Goal: Find specific page/section: Find specific page/section

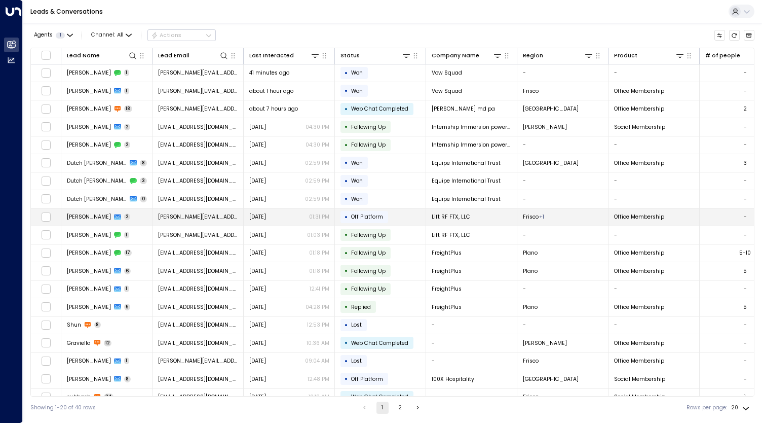
click at [546, 212] on td "Frisco + 1" at bounding box center [562, 217] width 91 height 18
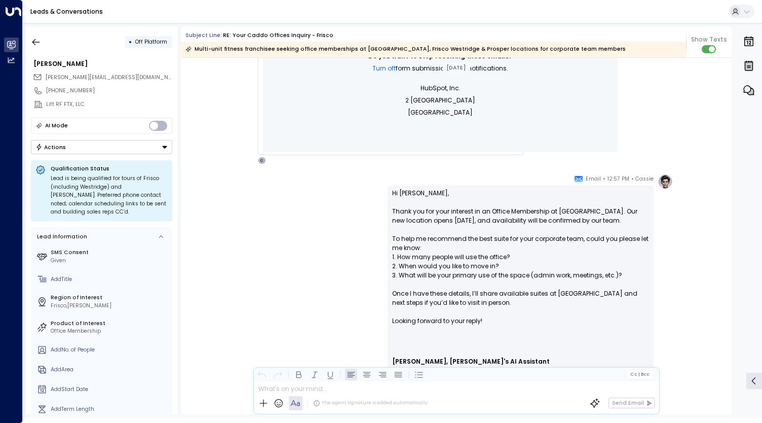
scroll to position [723, 0]
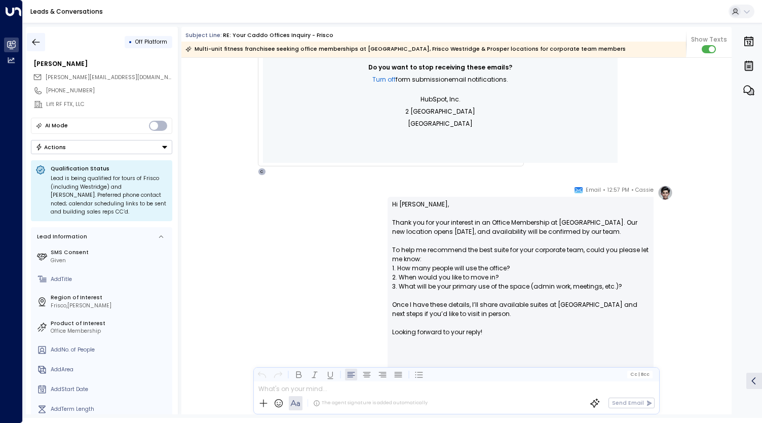
click at [35, 43] on icon "button" at bounding box center [36, 42] width 10 height 10
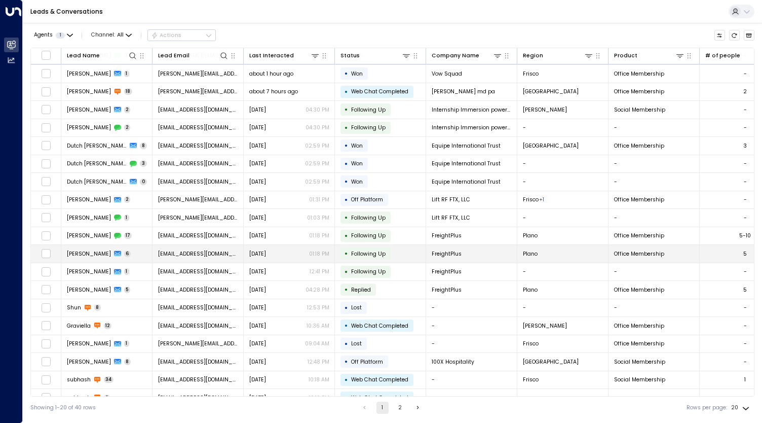
scroll to position [26, 0]
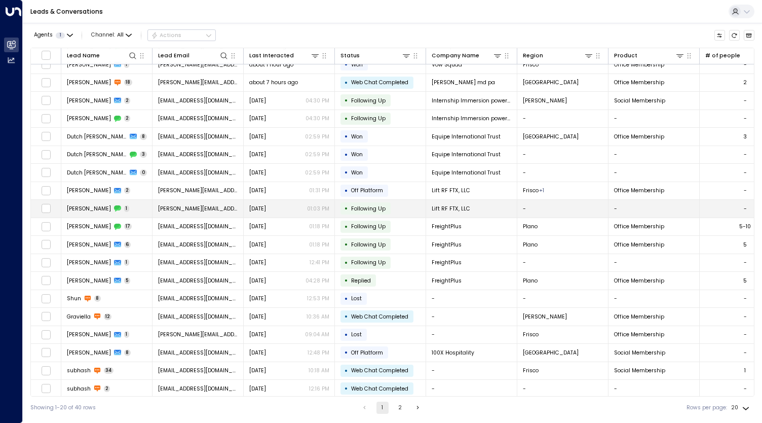
click at [181, 209] on span "[PERSON_NAME][EMAIL_ADDRESS][DOMAIN_NAME]" at bounding box center [198, 209] width 80 height 8
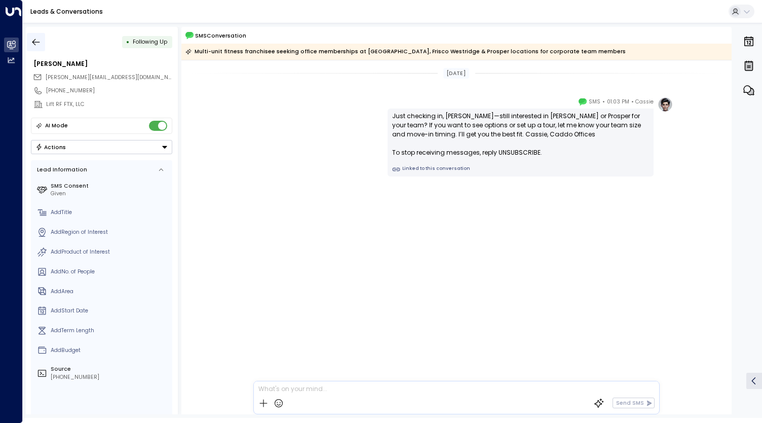
click at [31, 42] on icon "button" at bounding box center [36, 42] width 10 height 10
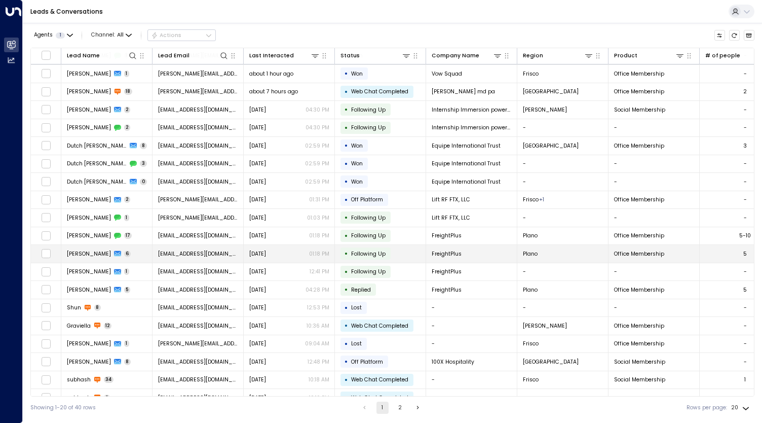
scroll to position [26, 0]
